Goal: Information Seeking & Learning: Learn about a topic

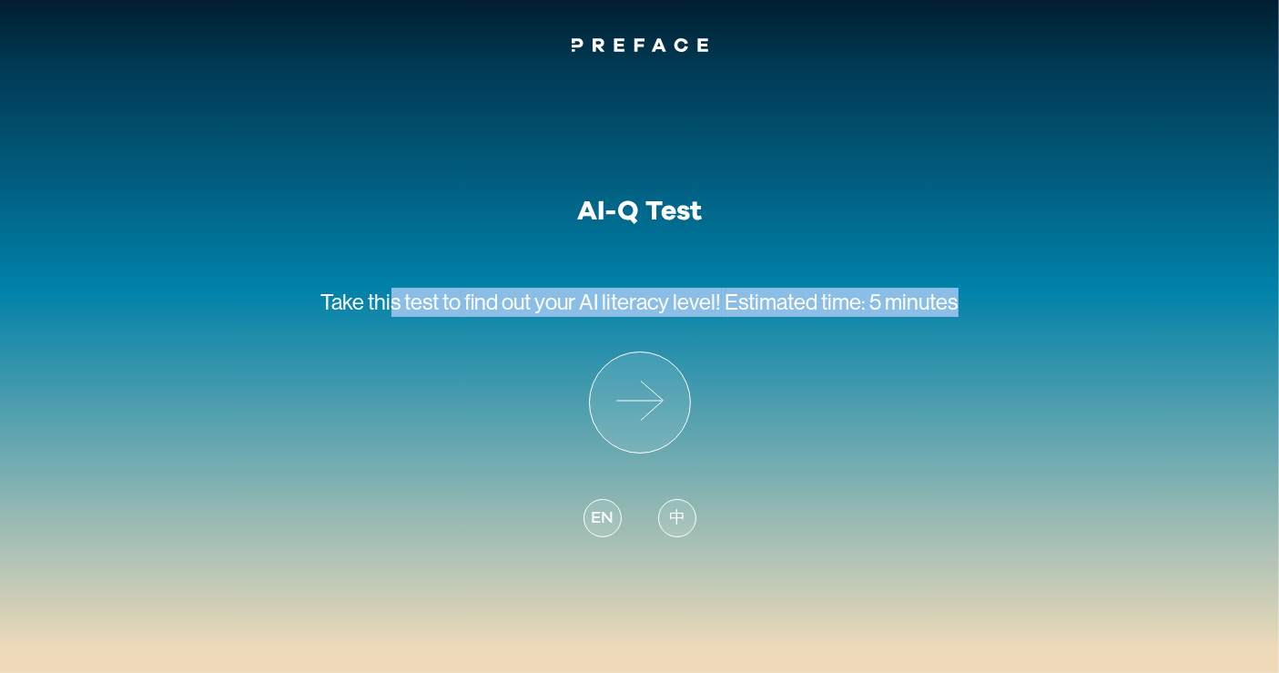
drag, startPoint x: 394, startPoint y: 280, endPoint x: 983, endPoint y: 301, distance: 589.5
click at [983, 301] on div "AI-Q Test Take this test to find out your AI literacy level! Estimated time: 5 …" at bounding box center [639, 310] width 1279 height 504
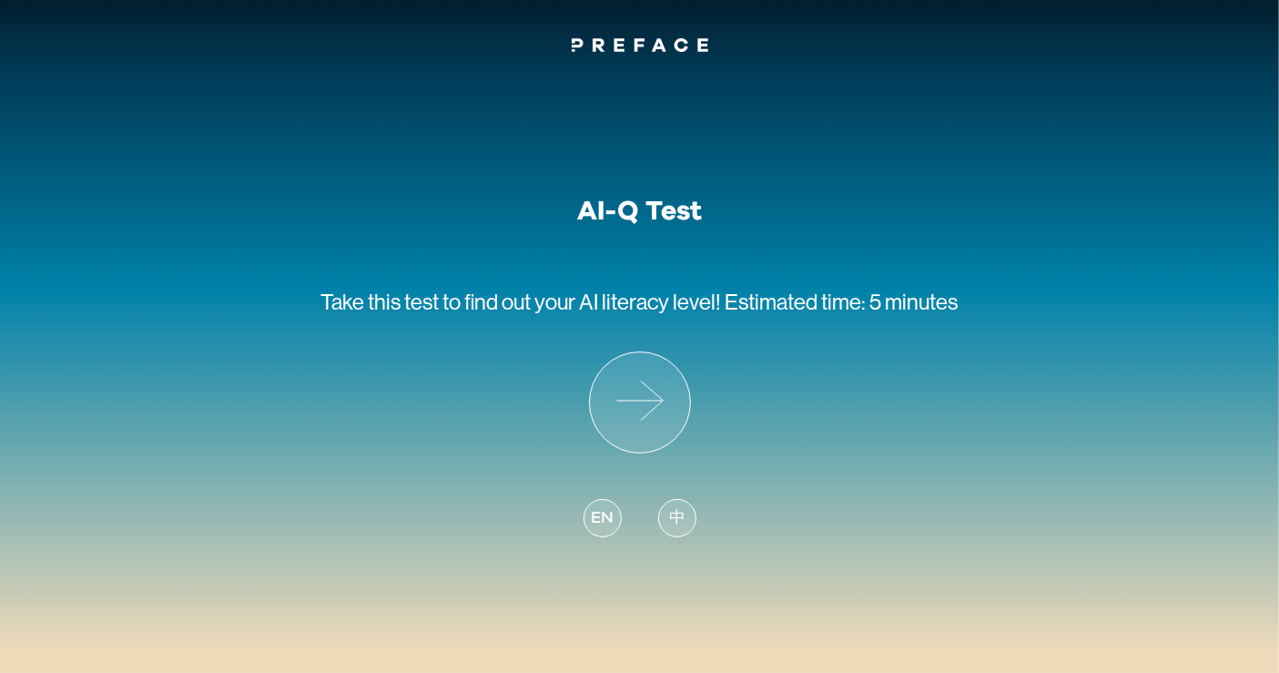
click at [983, 301] on div "AI-Q Test Take this test to find out your AI literacy level! Estimated time: 5 …" at bounding box center [639, 310] width 1279 height 504
click at [628, 407] on icon at bounding box center [640, 402] width 100 height 100
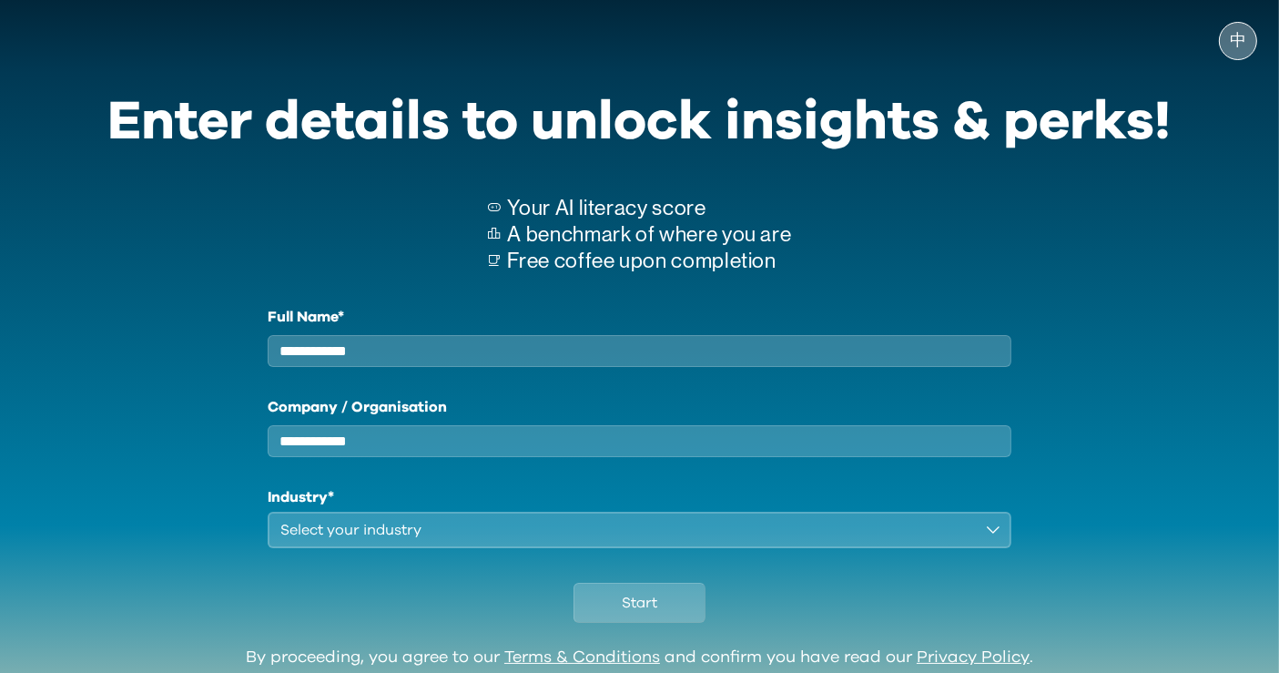
click at [1244, 48] on span "中" at bounding box center [1238, 41] width 16 height 18
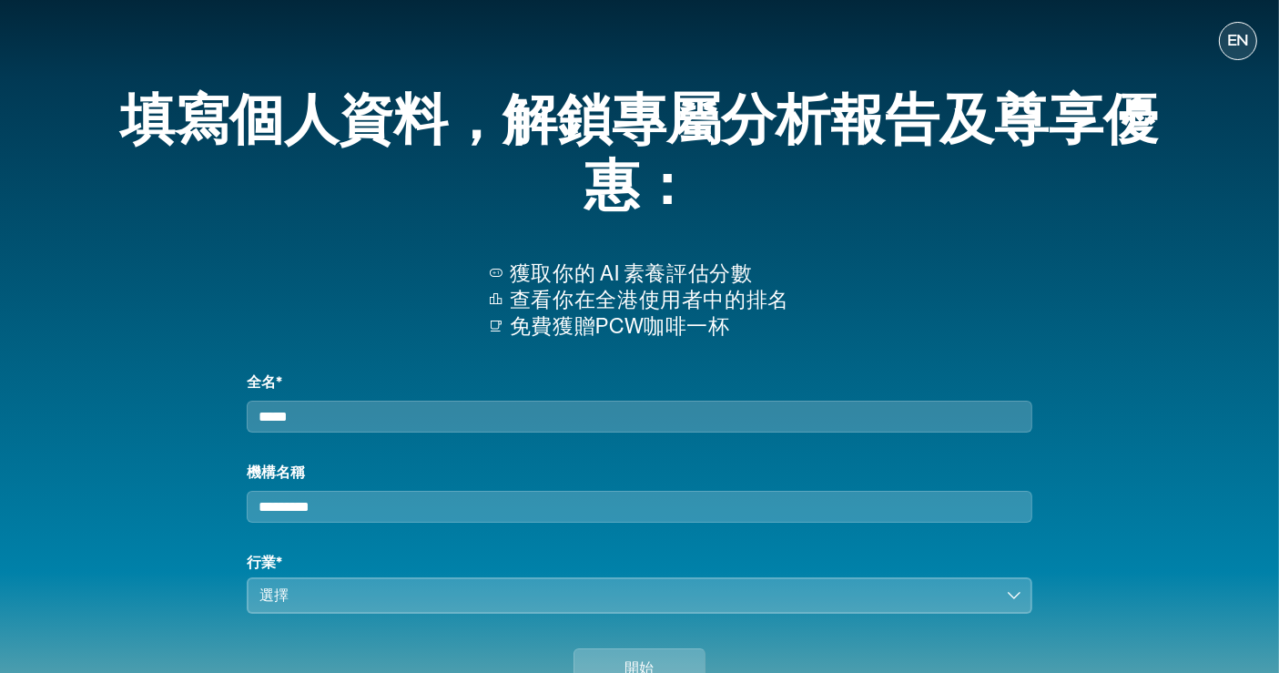
click at [1131, 324] on div "獲取你的 AI 素養評估分數 查看你在全港使用者中的排名 免費獲贈PCW咖啡一杯" at bounding box center [640, 301] width 1122 height 140
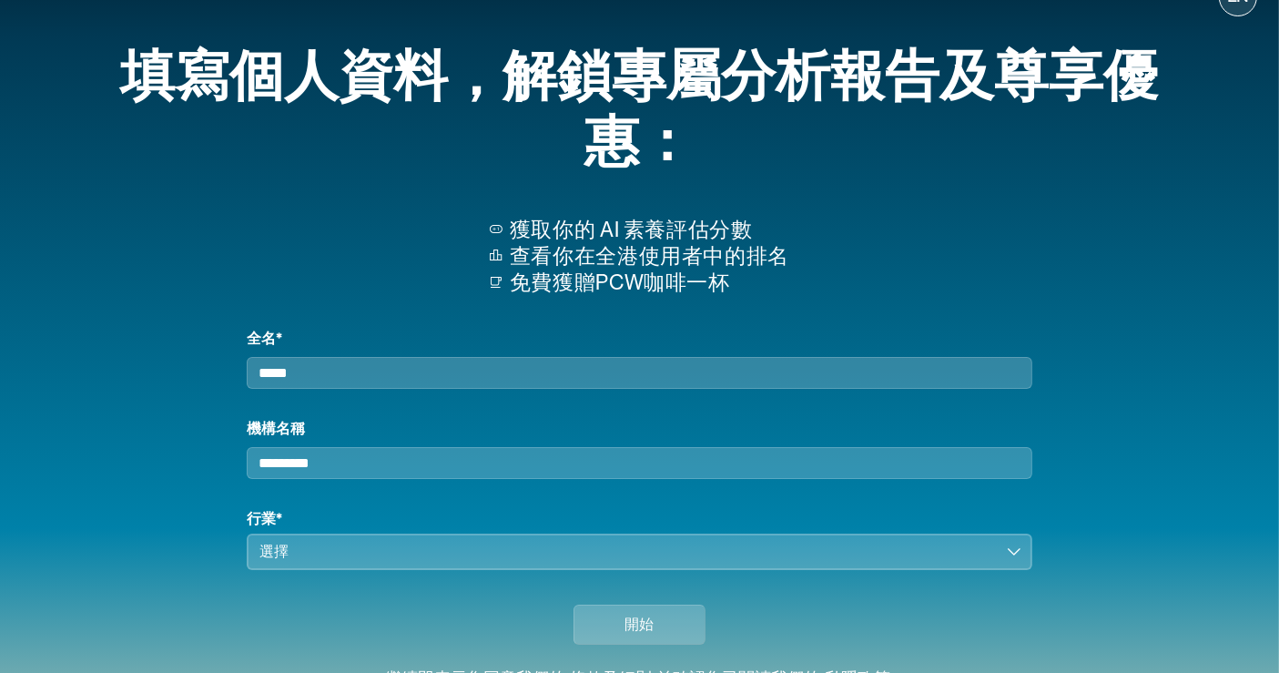
scroll to position [42, 0]
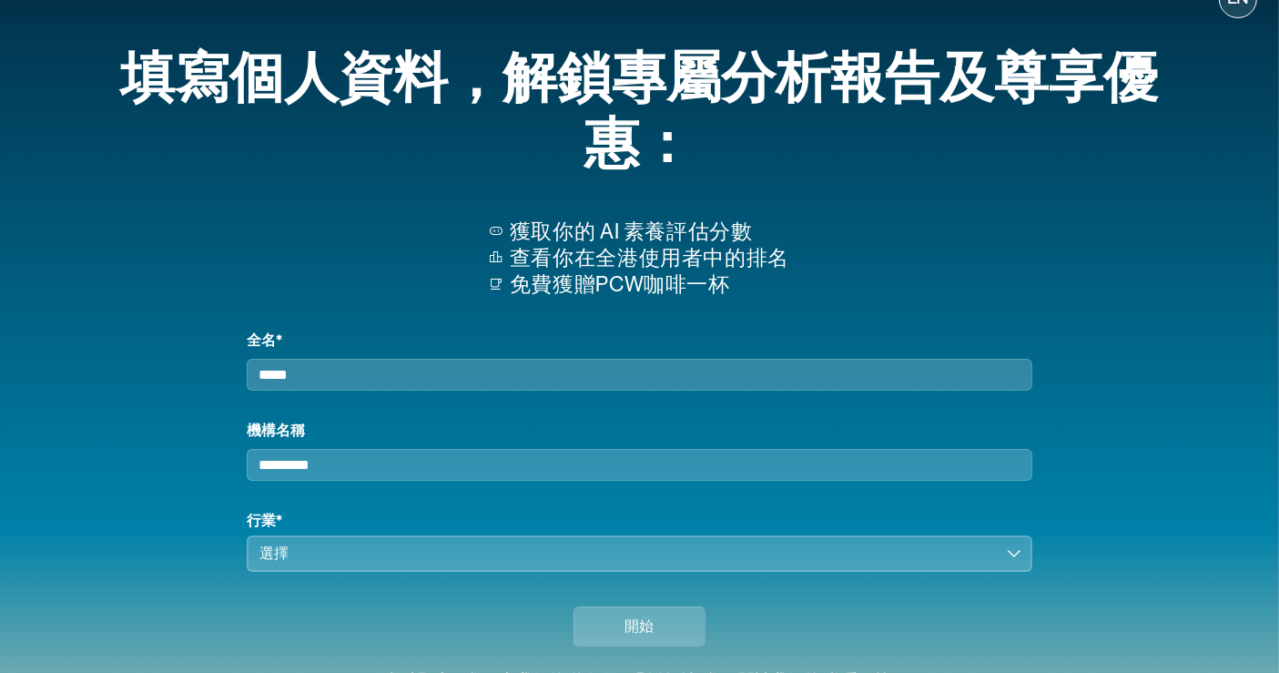
click at [291, 144] on div "填寫個人資料，解鎖專屬分析報告及尊享優惠：" at bounding box center [640, 112] width 1122 height 153
drag, startPoint x: 196, startPoint y: 70, endPoint x: 241, endPoint y: 119, distance: 67.0
click at [241, 119] on div "填寫個人資料，解鎖專屬分析報告及尊享優惠：" at bounding box center [640, 112] width 1122 height 153
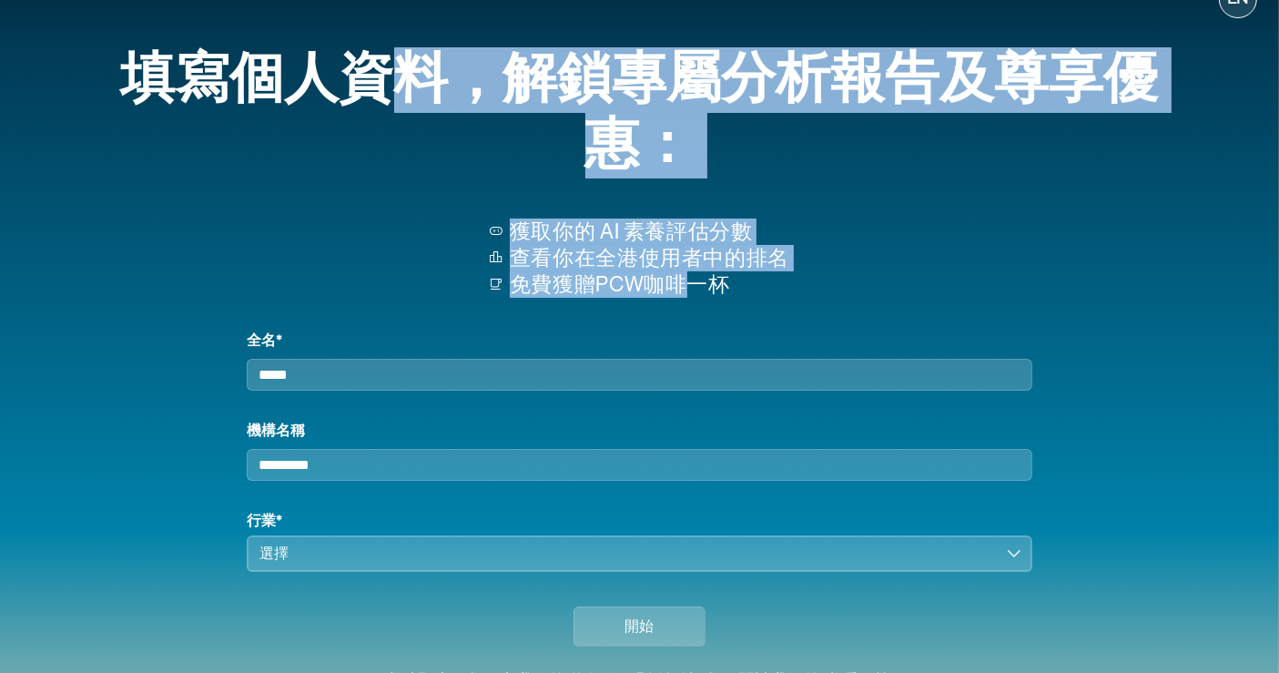
drag, startPoint x: 384, startPoint y: 35, endPoint x: 687, endPoint y: 300, distance: 402.0
click at [687, 300] on div "填寫個人資料，解鎖專屬分析報告及尊享優惠： 獲取你的 AI 素養評估分數 查看你在全港使用者中的排名 免費獲贈PCW咖啡一杯 全名* 機構名稱 行業* 選擇 …" at bounding box center [640, 347] width 1166 height 650
click at [687, 300] on div "獲取你的 AI 素養評估分數 查看你在全港使用者中的排名 免費獲贈PCW咖啡一杯" at bounding box center [640, 259] width 1122 height 140
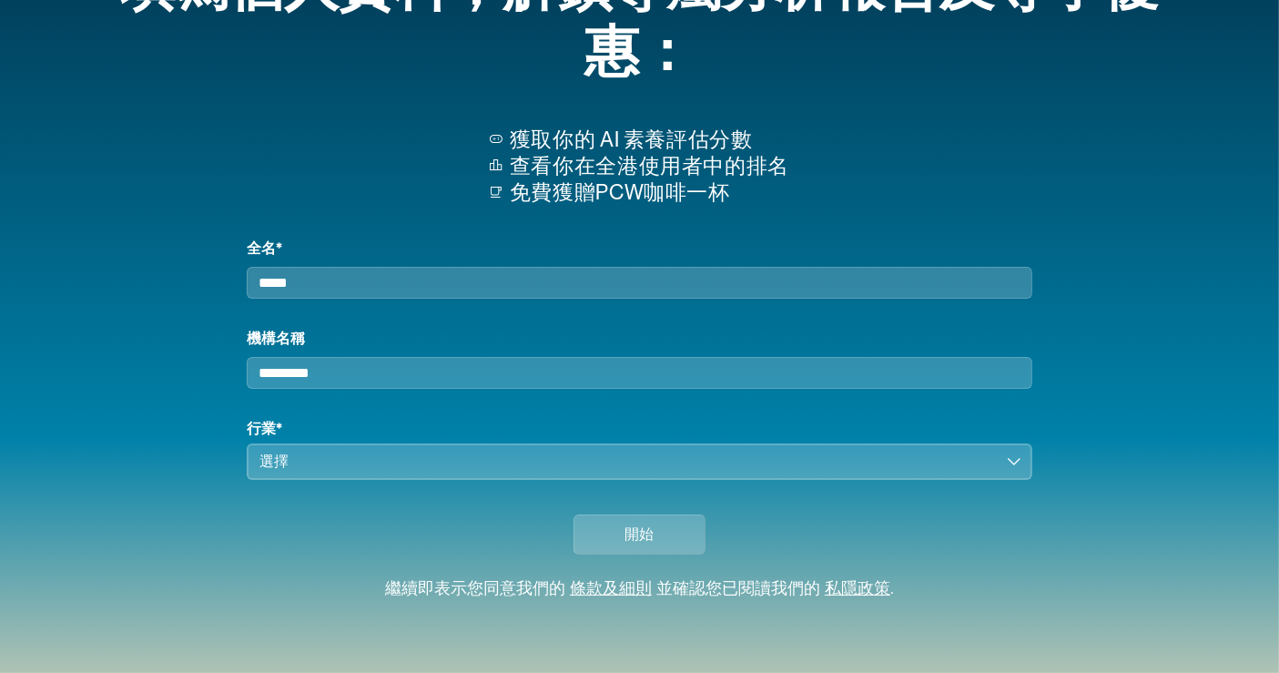
scroll to position [0, 0]
